Goal: Task Accomplishment & Management: Manage account settings

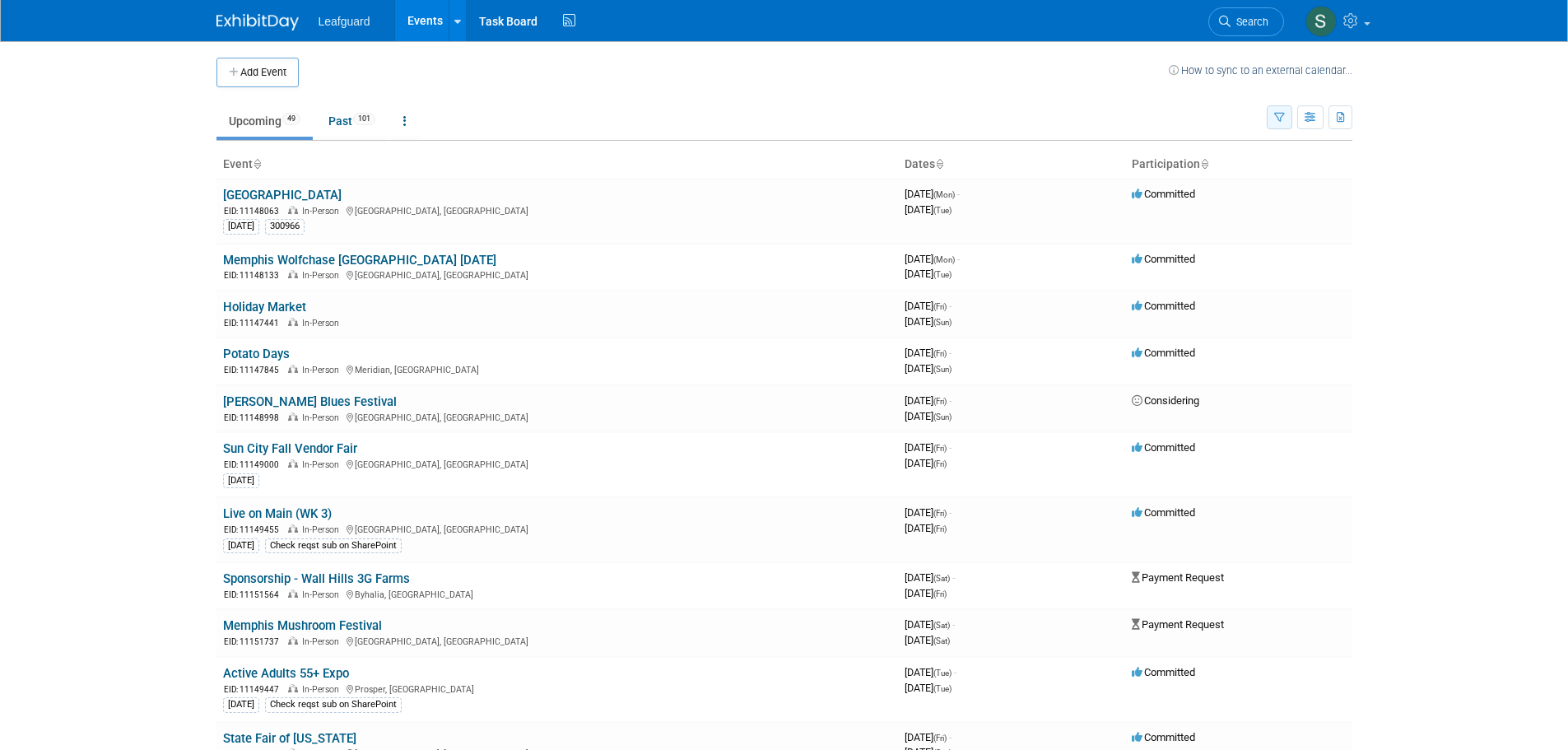
click at [1266, 112] on tr "Upcoming 49 Past 101 All Events 150 Past and Upcoming Grouped Annually Events g…" at bounding box center [784, 114] width 1136 height 54
click at [1267, 112] on button "button" at bounding box center [1280, 117] width 26 height 24
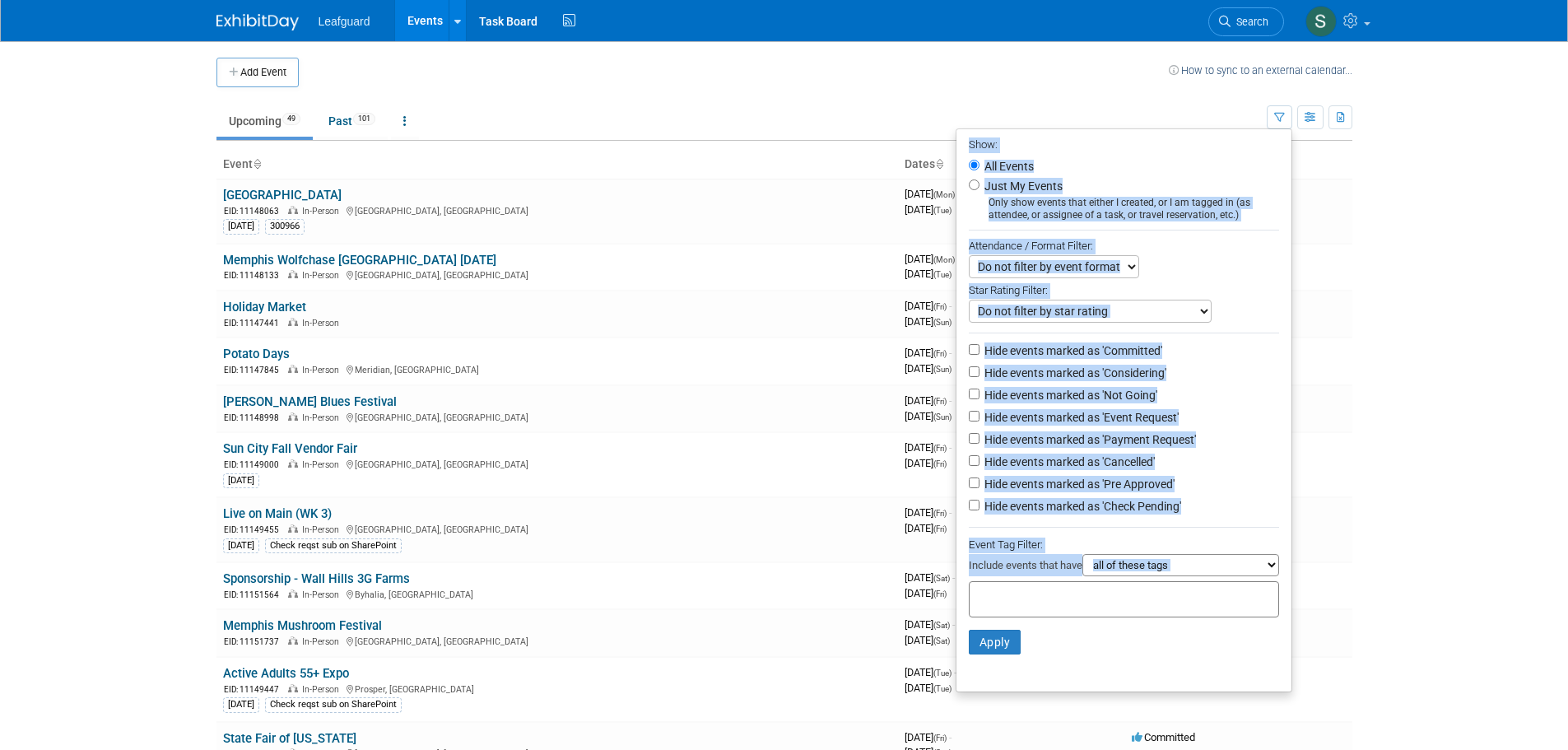
click at [1013, 175] on li "All Events" at bounding box center [1124, 166] width 335 height 20
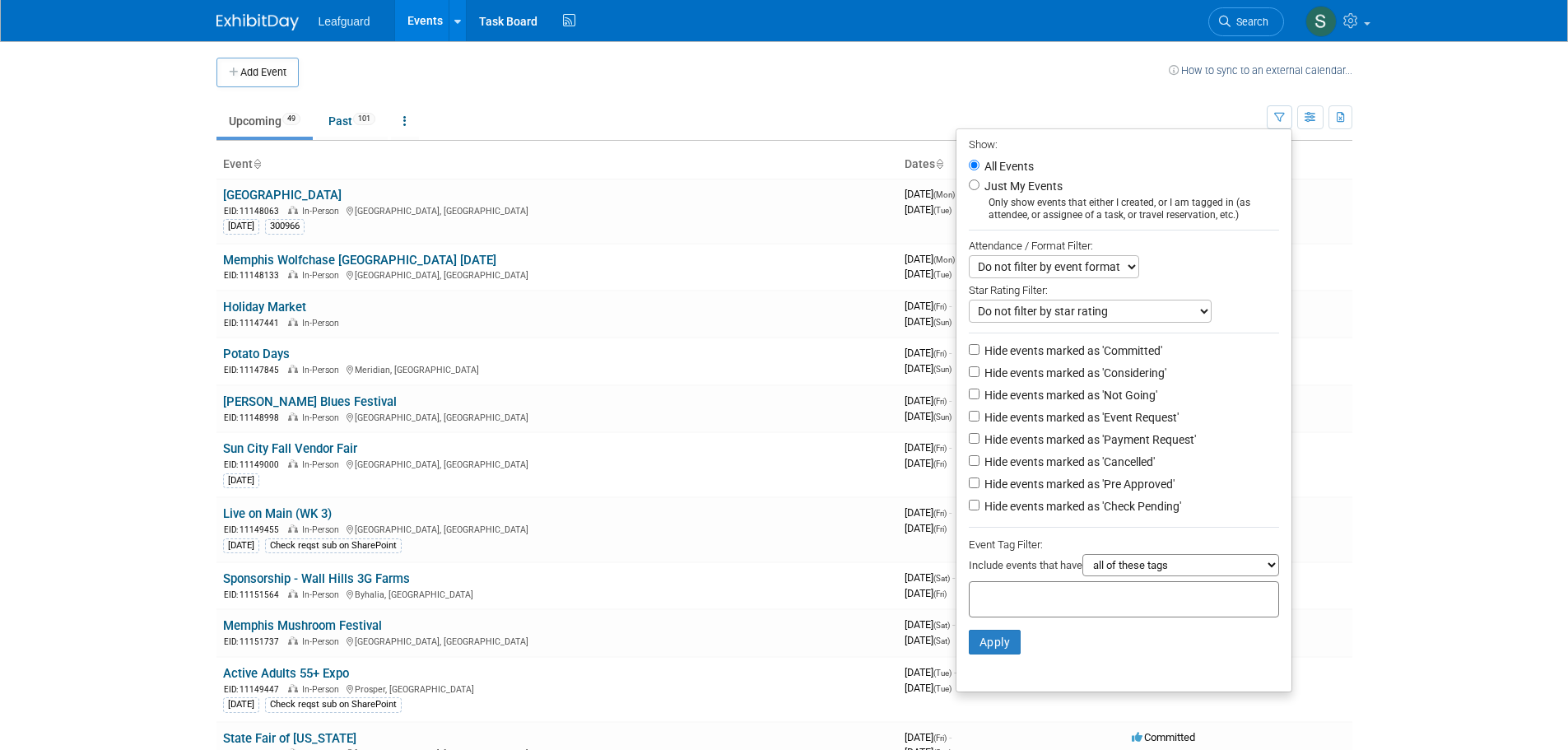
click at [1019, 185] on label "Just My Events" at bounding box center [1022, 186] width 82 height 17
click at [979, 185] on input "Just My Events" at bounding box center [973, 184] width 11 height 11
radio input "true"
click at [1009, 655] on button "Apply" at bounding box center [994, 642] width 53 height 25
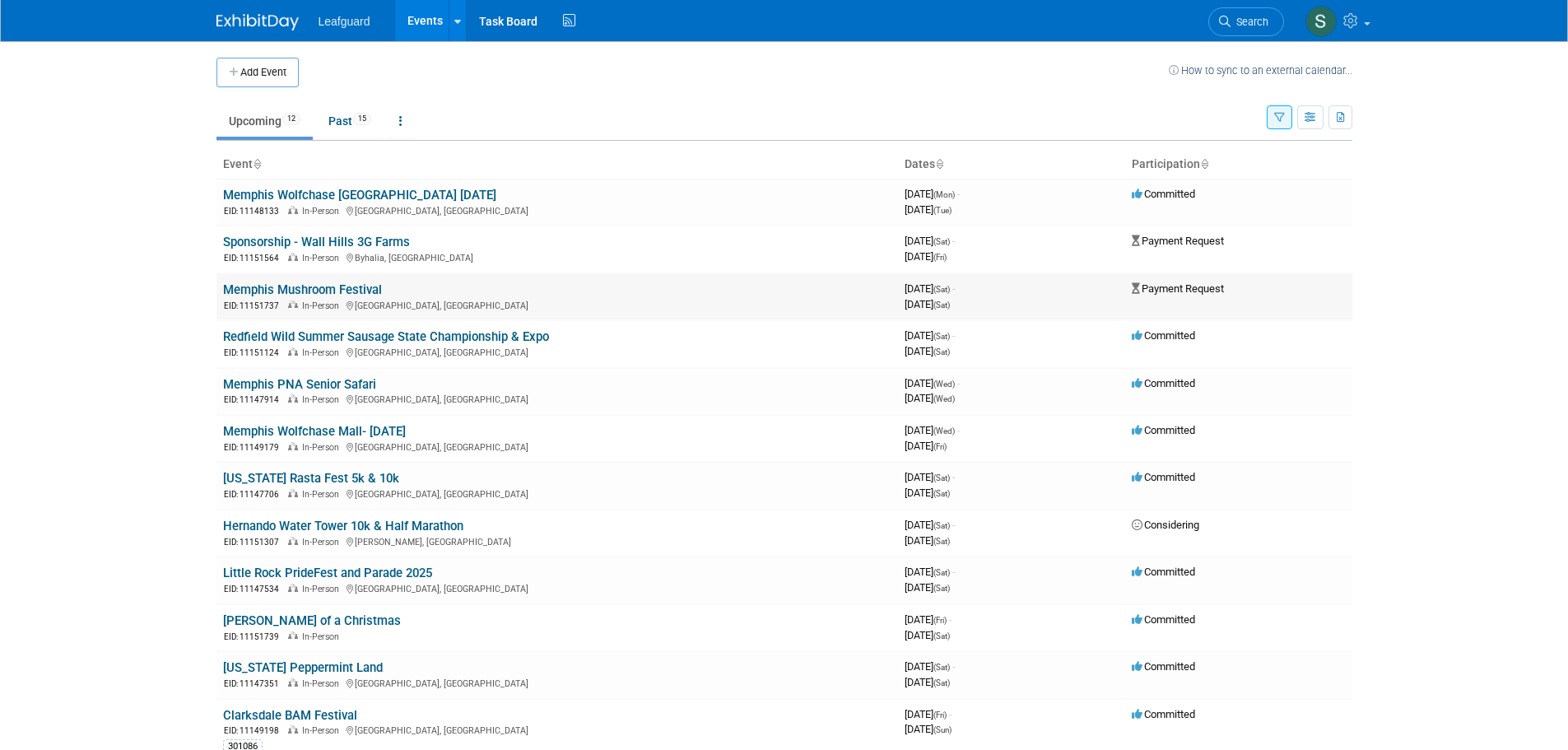
drag, startPoint x: 342, startPoint y: 278, endPoint x: 347, endPoint y: 289, distance: 12.1
click at [342, 279] on td "Memphis Mushroom Festival EID: 11151737 In-Person Memphis, TN" at bounding box center [558, 296] width 682 height 47
click at [347, 289] on link "Memphis Mushroom Festival" at bounding box center [302, 289] width 159 height 15
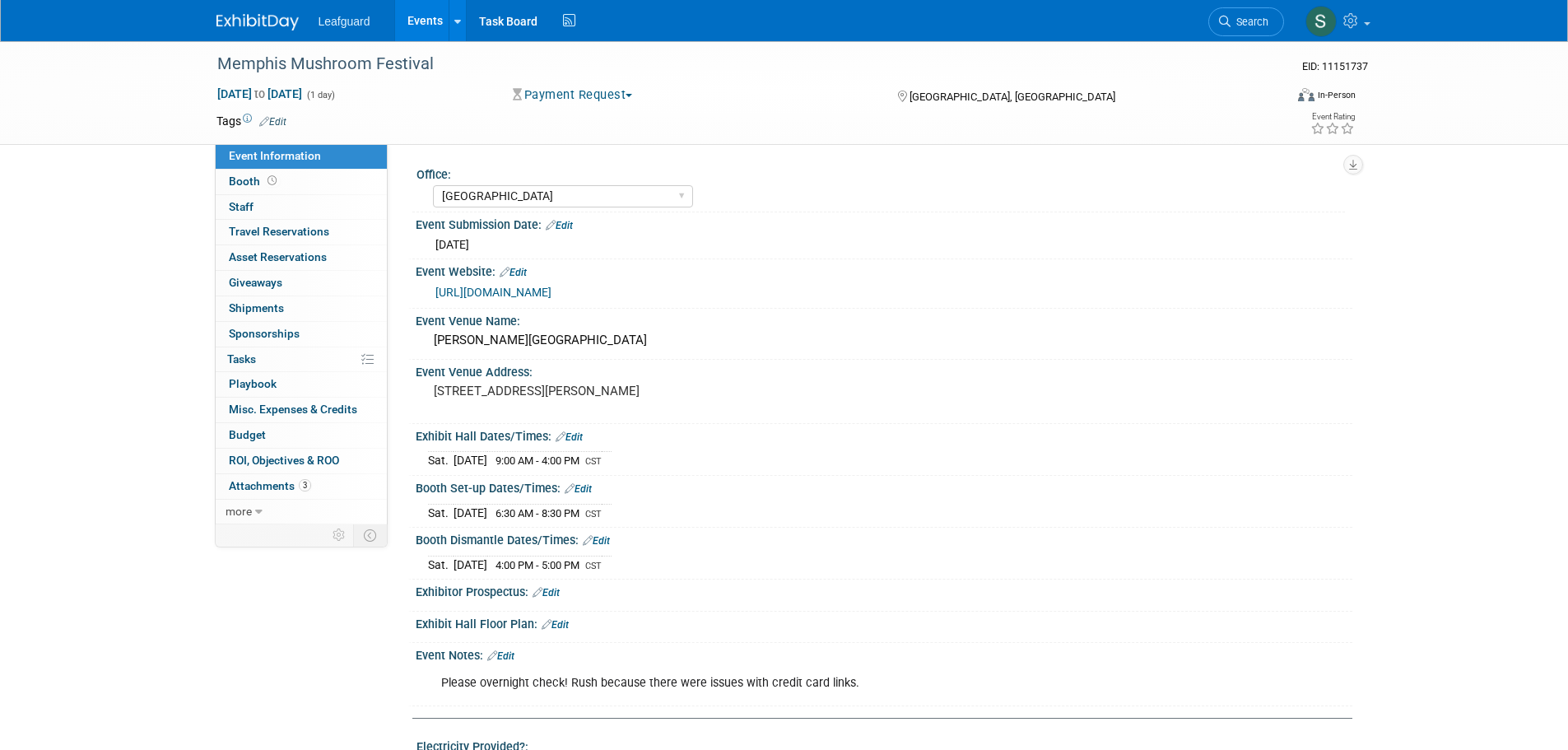
select select "[GEOGRAPHIC_DATA]"
select select "No"
select select "Check"
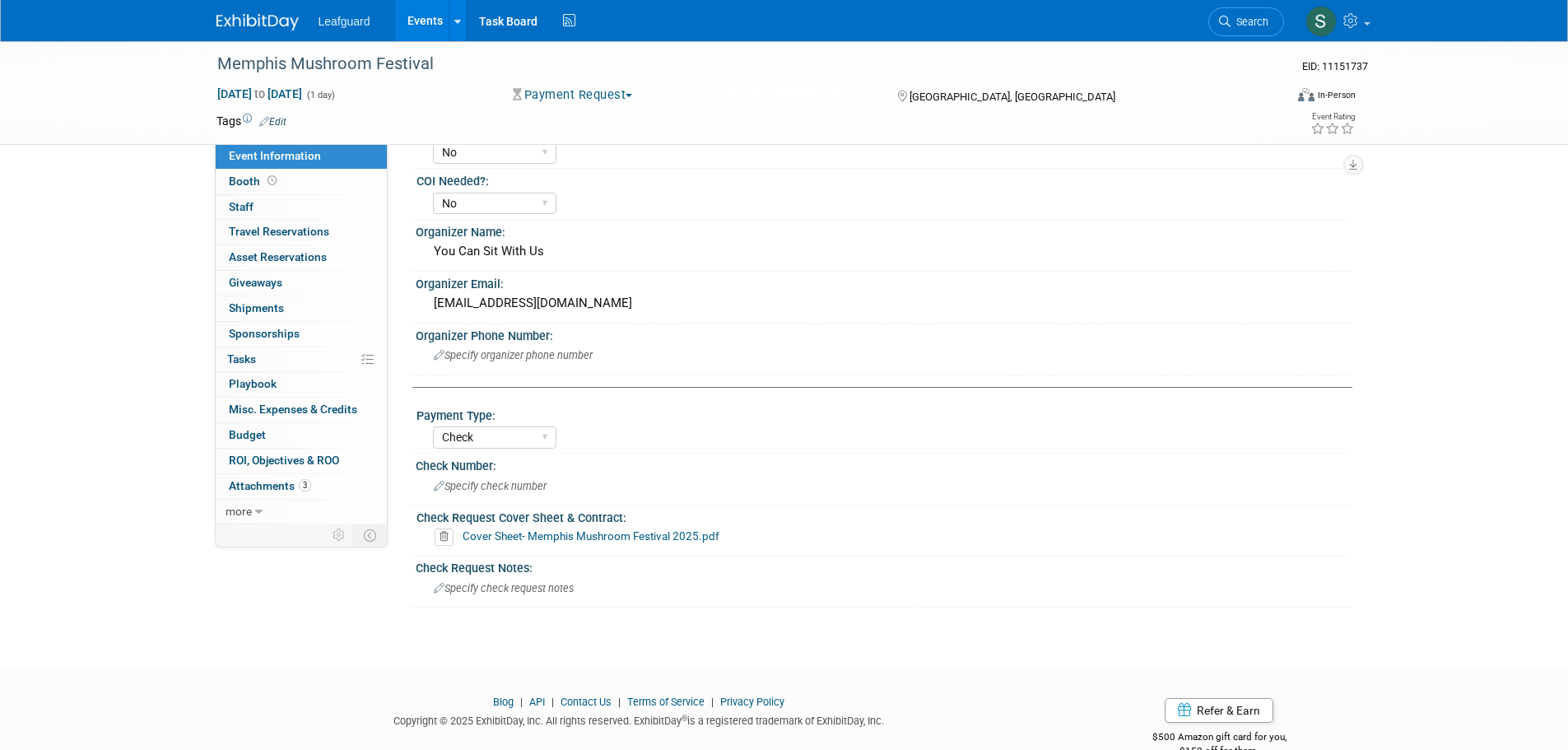
scroll to position [650, 0]
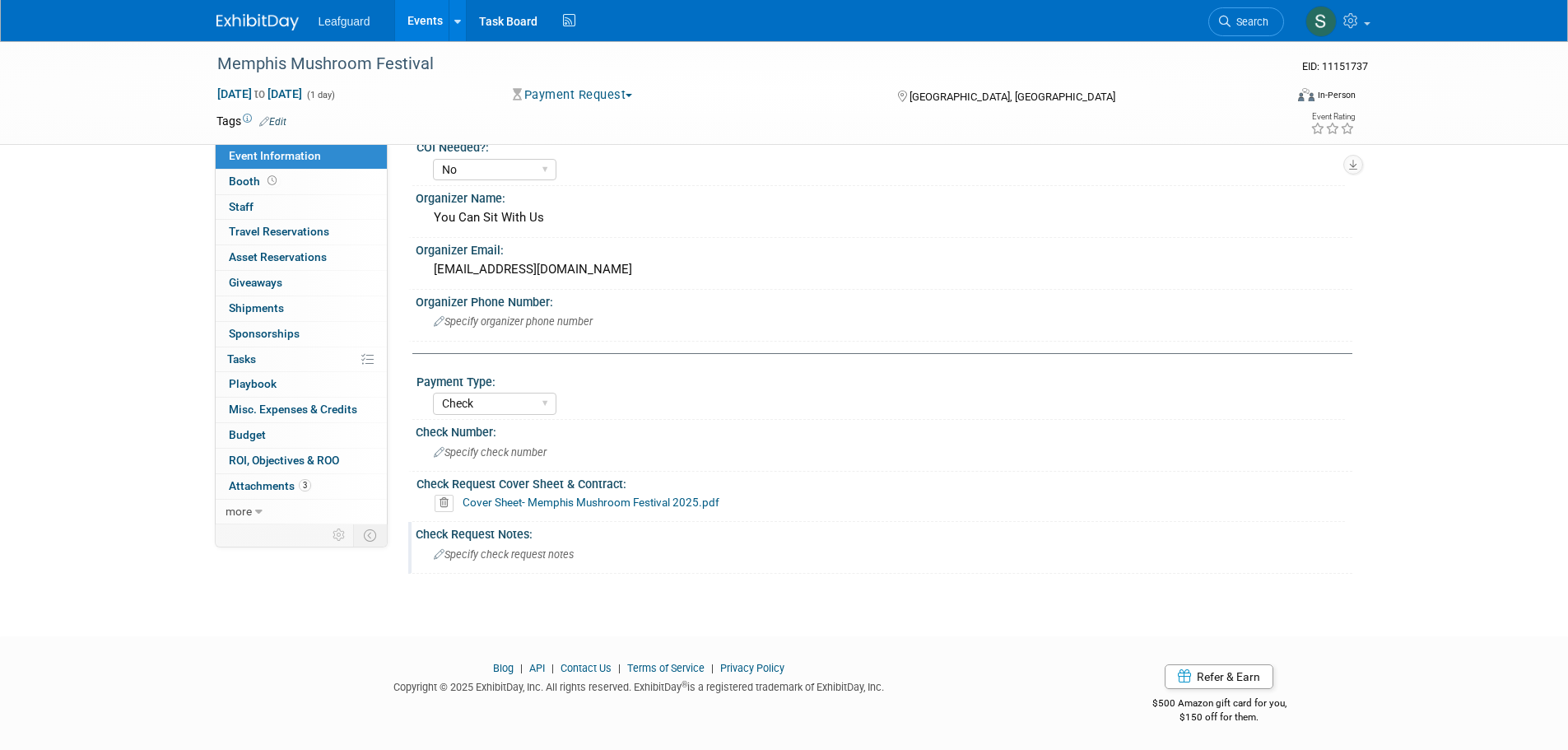
click at [534, 556] on span "Specify check request notes" at bounding box center [503, 554] width 140 height 12
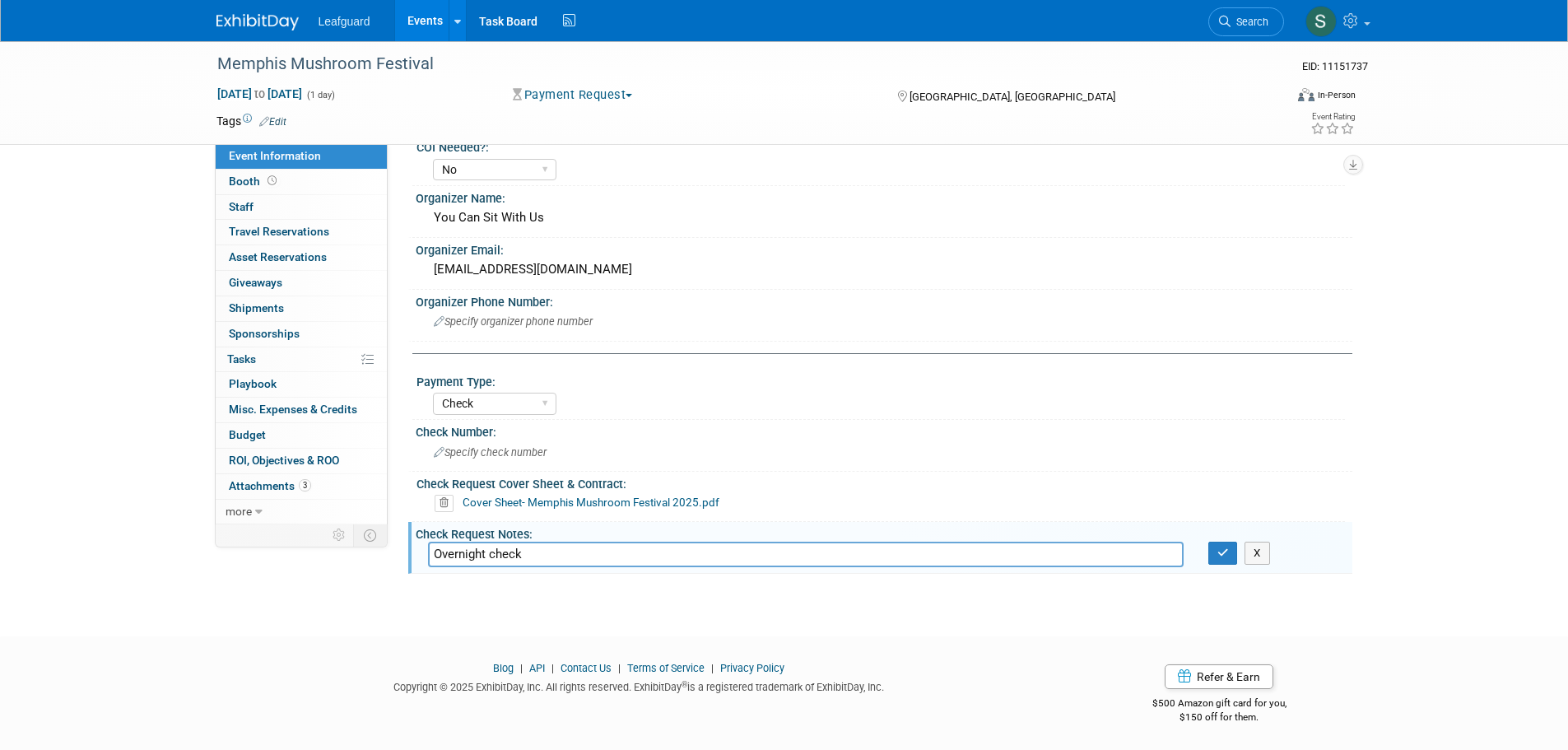
type input "Overnight check"
click at [1233, 566] on div "Overnight check X" at bounding box center [884, 555] width 937 height 26
click at [1231, 554] on button "button" at bounding box center [1223, 553] width 30 height 23
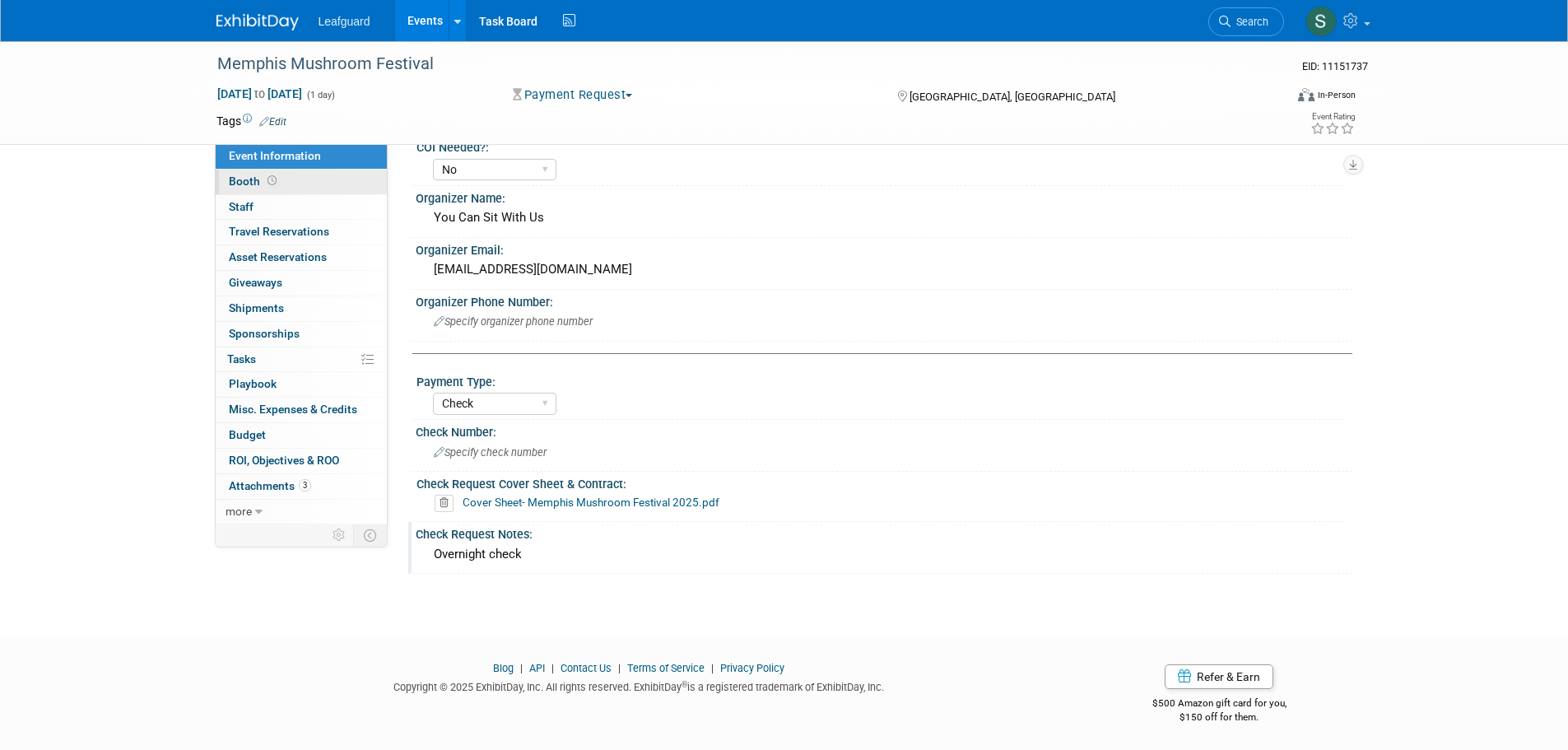
click at [305, 176] on link "Booth" at bounding box center [301, 182] width 171 height 25
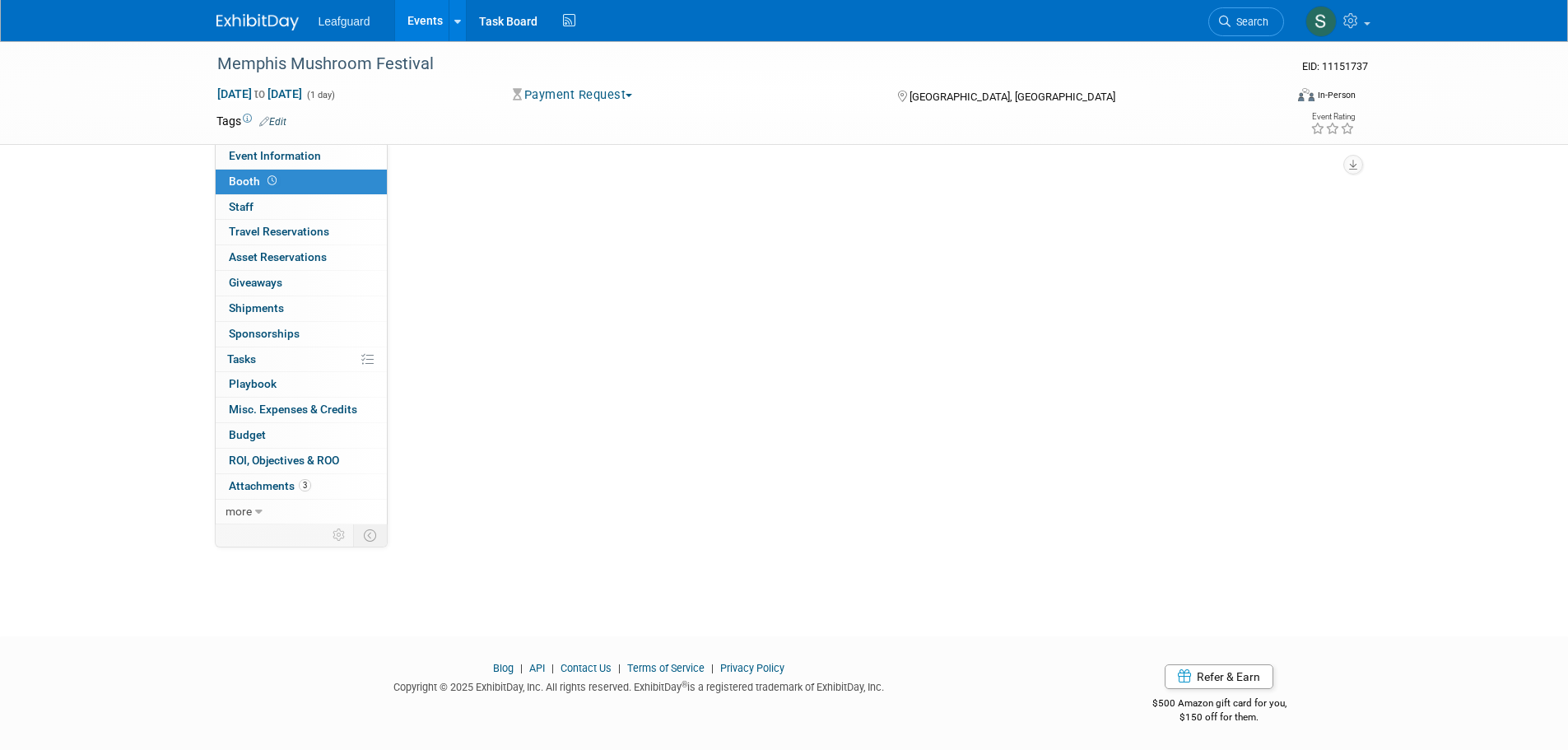
scroll to position [0, 0]
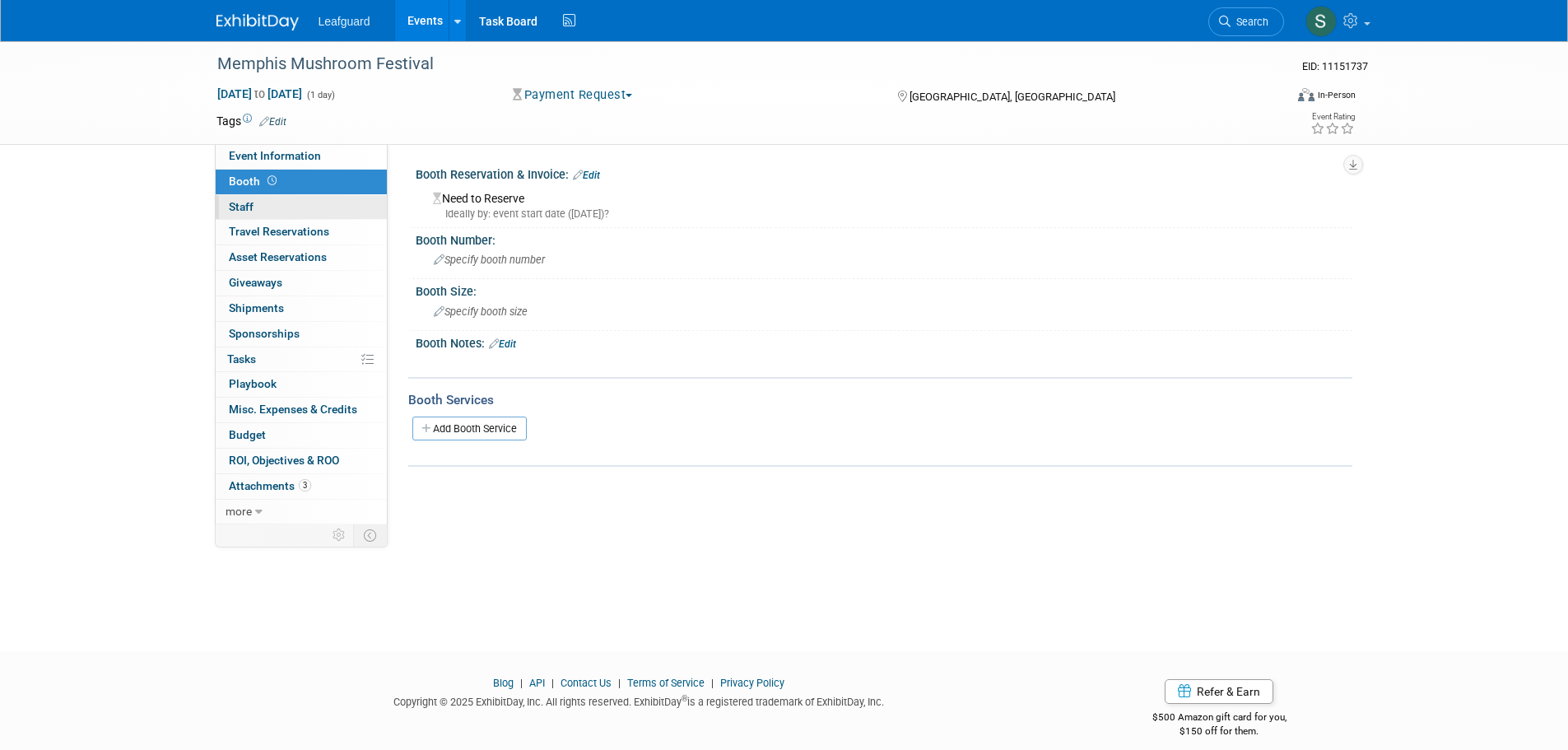
click at [304, 195] on link "0 Staff 0" at bounding box center [301, 207] width 171 height 25
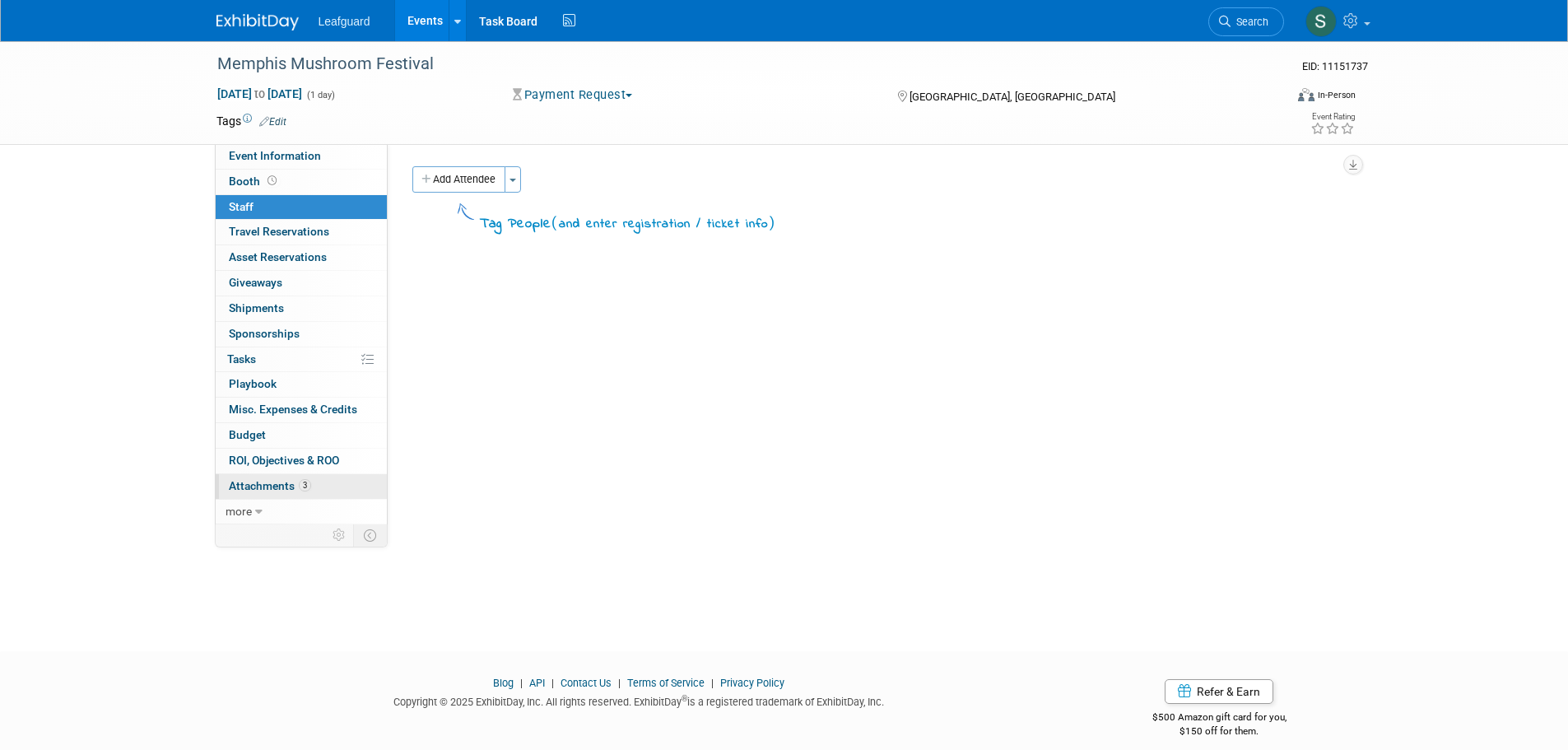
click at [338, 488] on link "3 Attachments 3" at bounding box center [301, 486] width 171 height 25
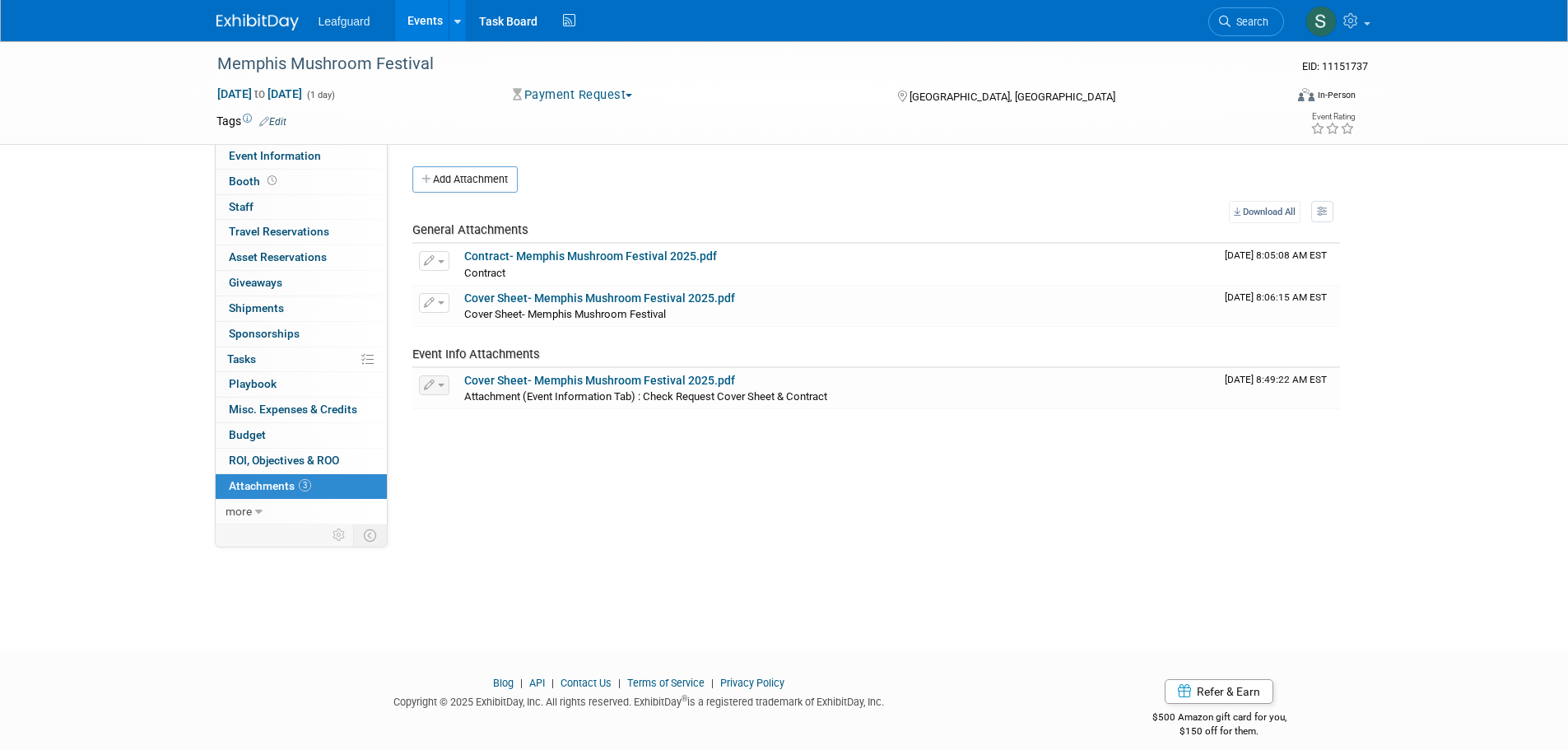
click at [257, 21] on img at bounding box center [258, 22] width 83 height 17
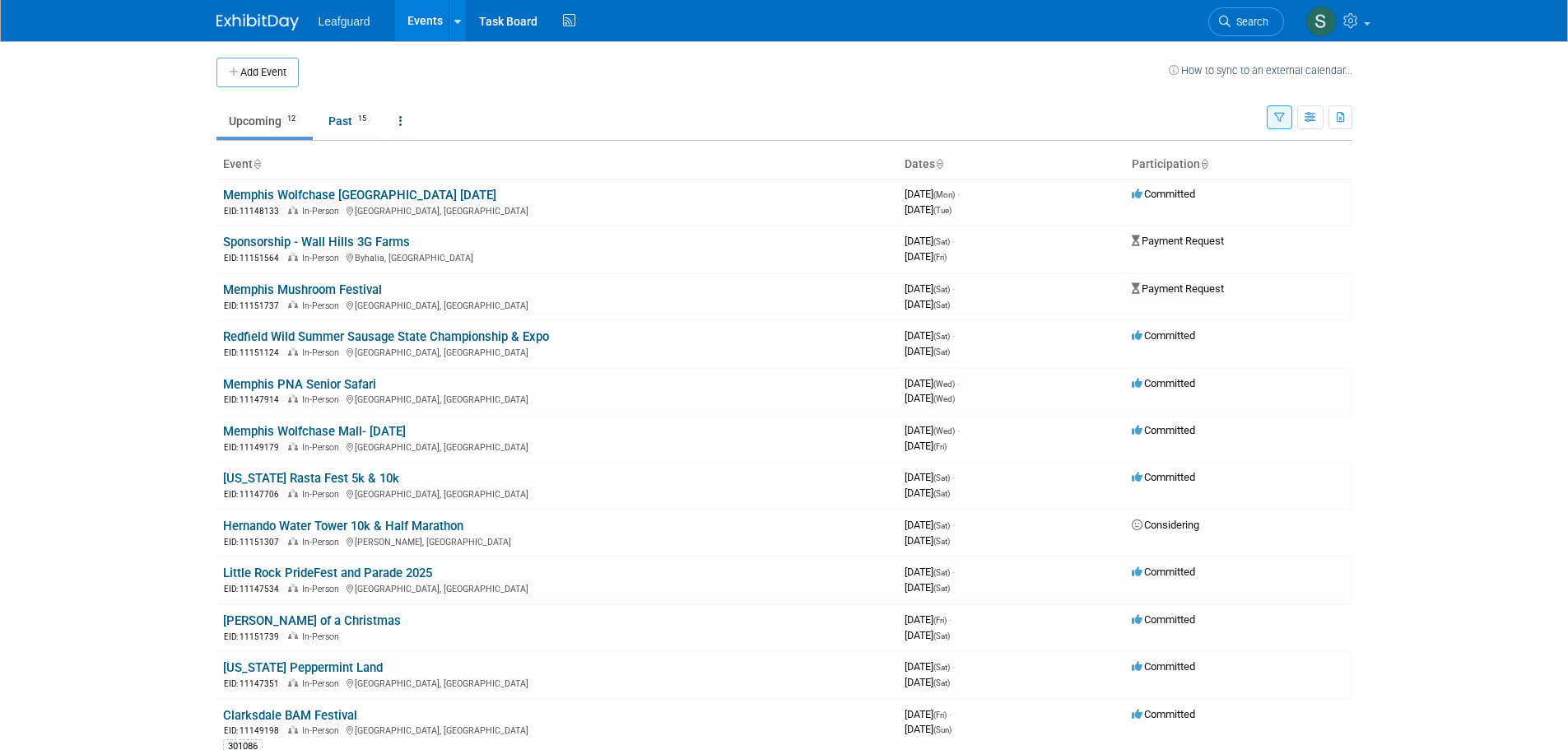
click at [1288, 117] on button "button" at bounding box center [1280, 117] width 26 height 24
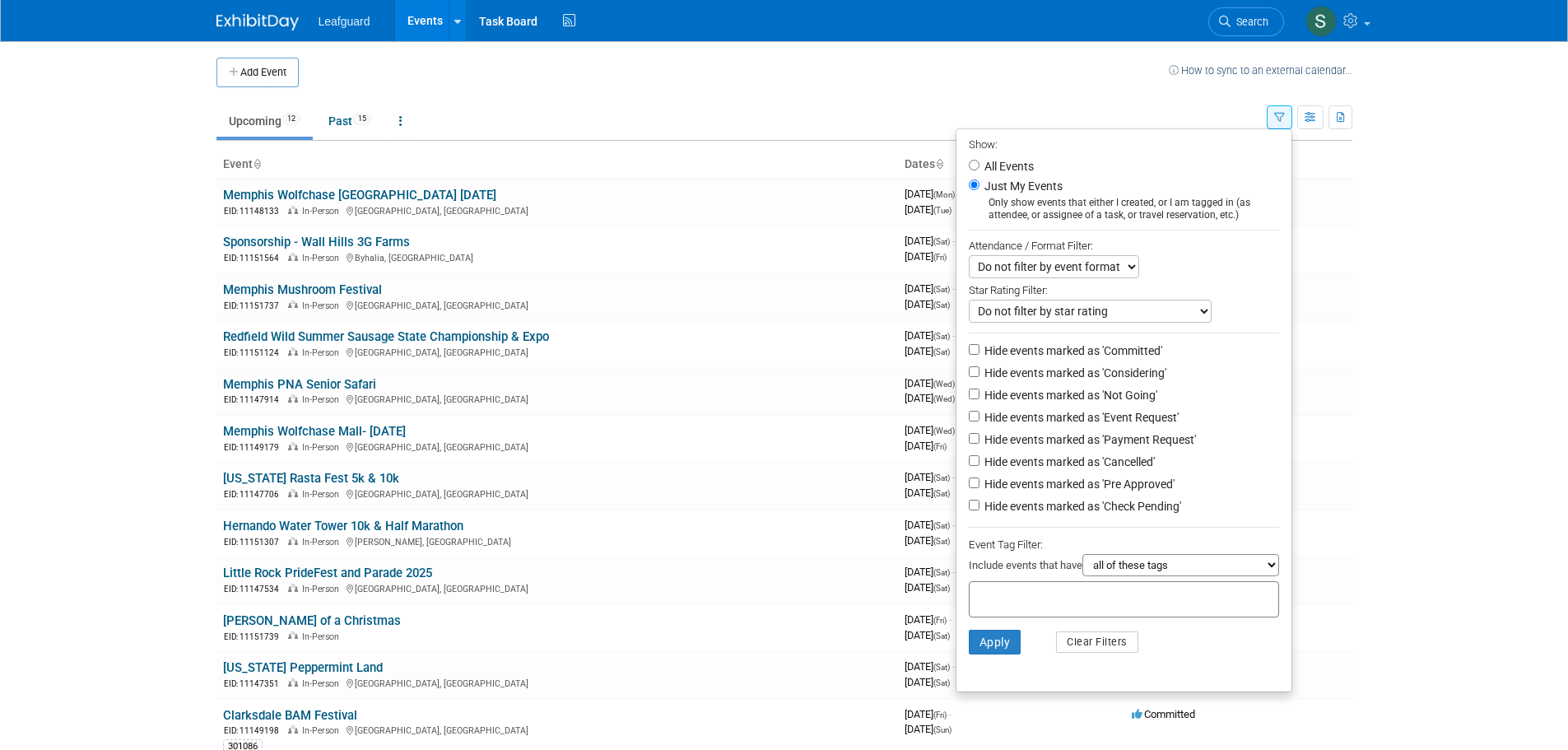
click at [996, 666] on li "Apply Clear Filters" at bounding box center [1124, 643] width 335 height 50
click at [999, 655] on button "Apply" at bounding box center [994, 642] width 53 height 25
